Goal: Task Accomplishment & Management: Manage account settings

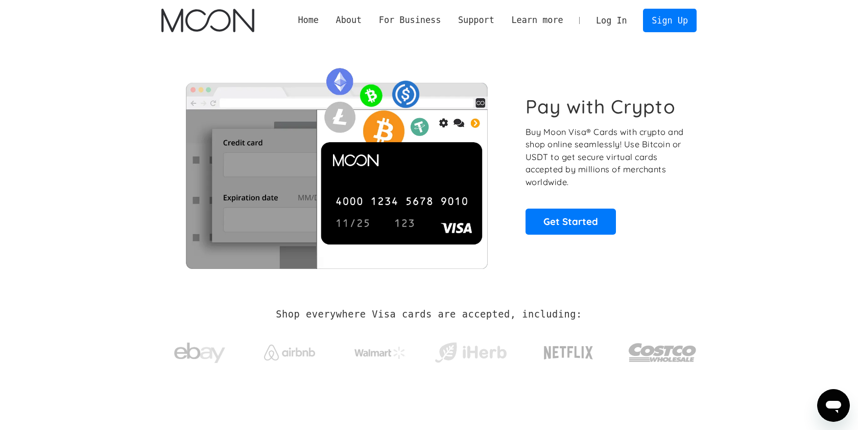
click at [616, 22] on link "Log In" at bounding box center [611, 20] width 48 height 22
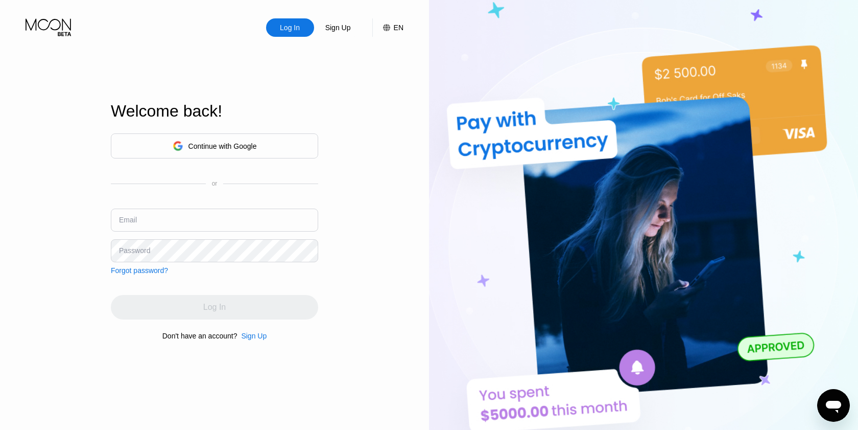
click at [198, 150] on div "Continue with Google" at bounding box center [222, 146] width 68 height 8
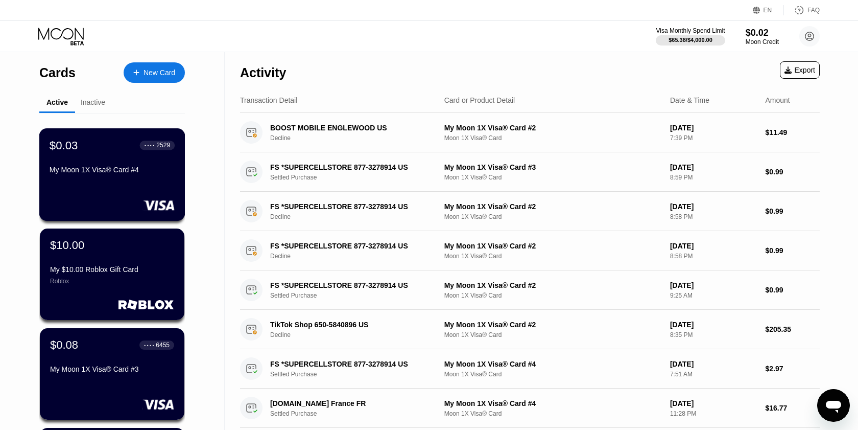
click at [58, 176] on div "My Moon 1X Visa® Card #4" at bounding box center [112, 171] width 125 height 12
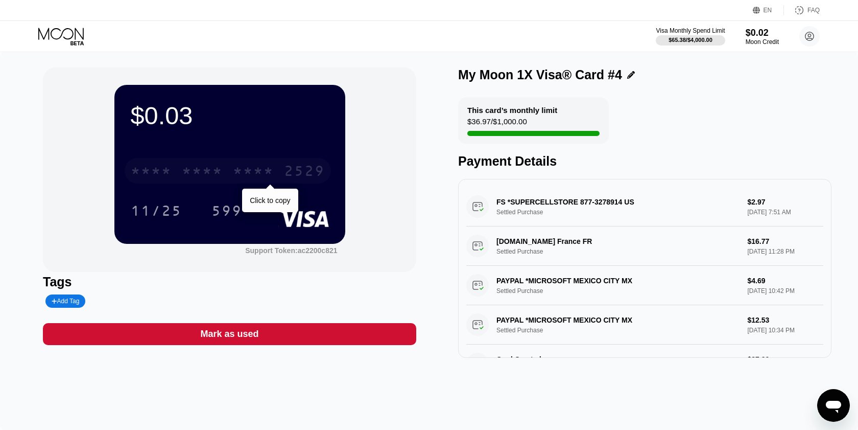
click at [206, 163] on div "* * * * * * * * * * * * 2529" at bounding box center [228, 171] width 206 height 26
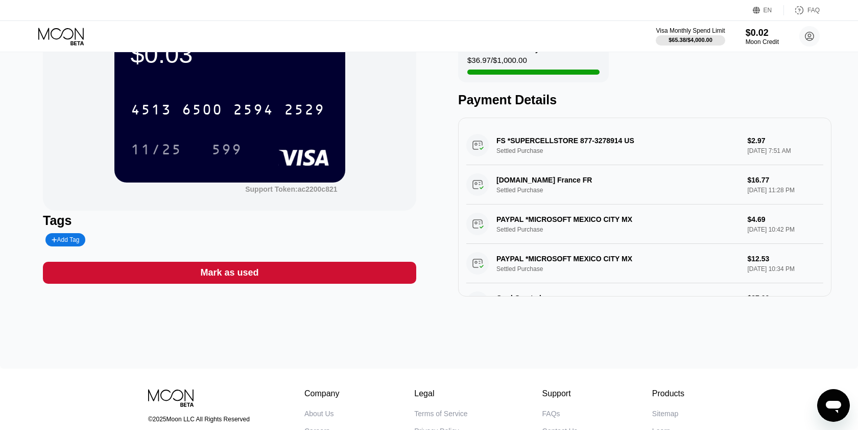
scroll to position [59, 0]
